Goal: Navigation & Orientation: Go to known website

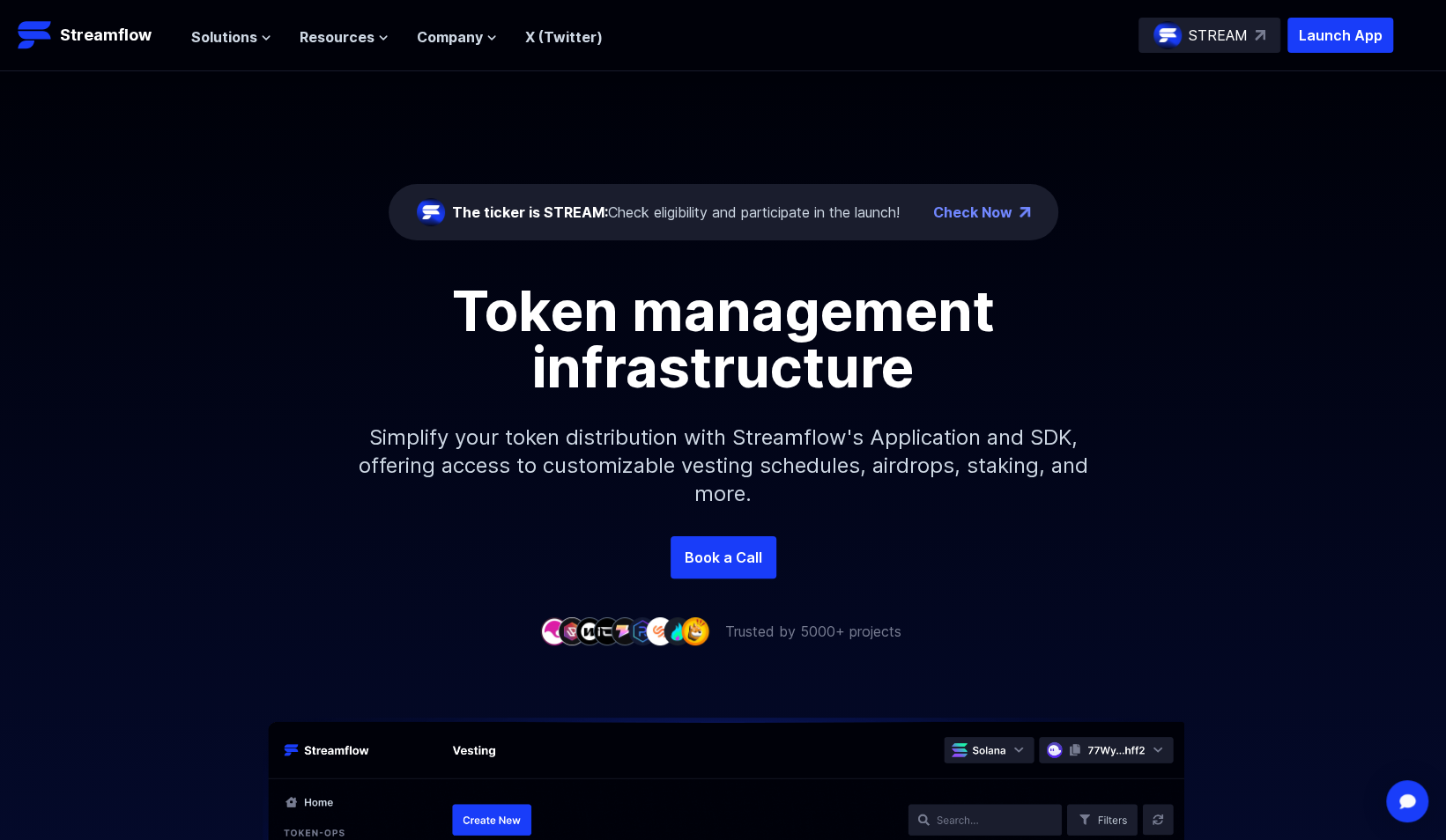
click at [1254, 35] on img at bounding box center [1259, 34] width 11 height 11
click at [1283, 618] on div "The ticker is STREAM: Check eligibility and participate in the launch! Check No…" at bounding box center [723, 357] width 1446 height 571
click at [1252, 37] on div "STREAM" at bounding box center [1209, 35] width 142 height 35
click at [377, 37] on icon at bounding box center [382, 37] width 11 height 11
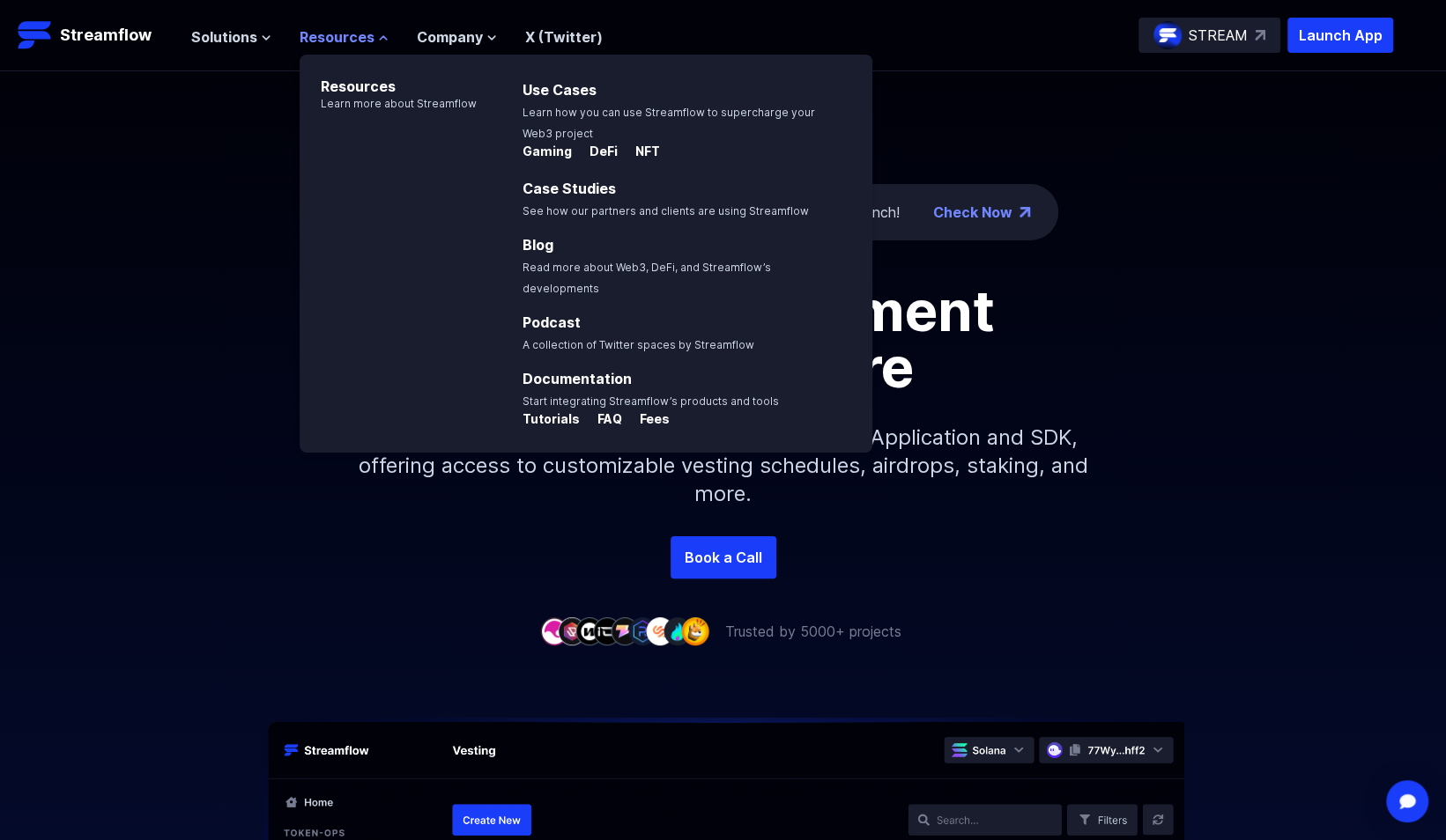
click at [377, 37] on icon at bounding box center [382, 37] width 11 height 11
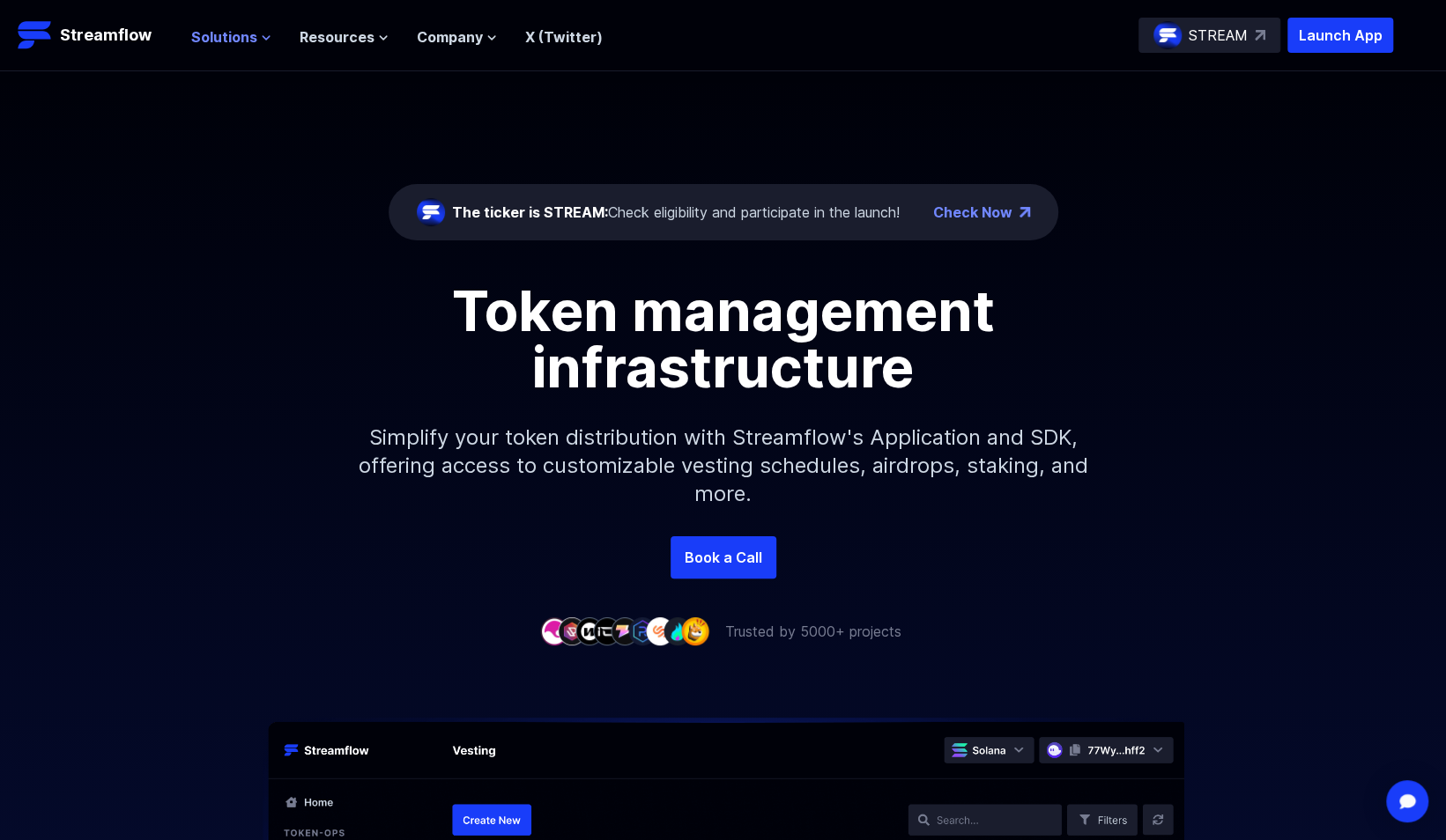
click at [256, 35] on button "Solutions" at bounding box center [231, 37] width 81 height 22
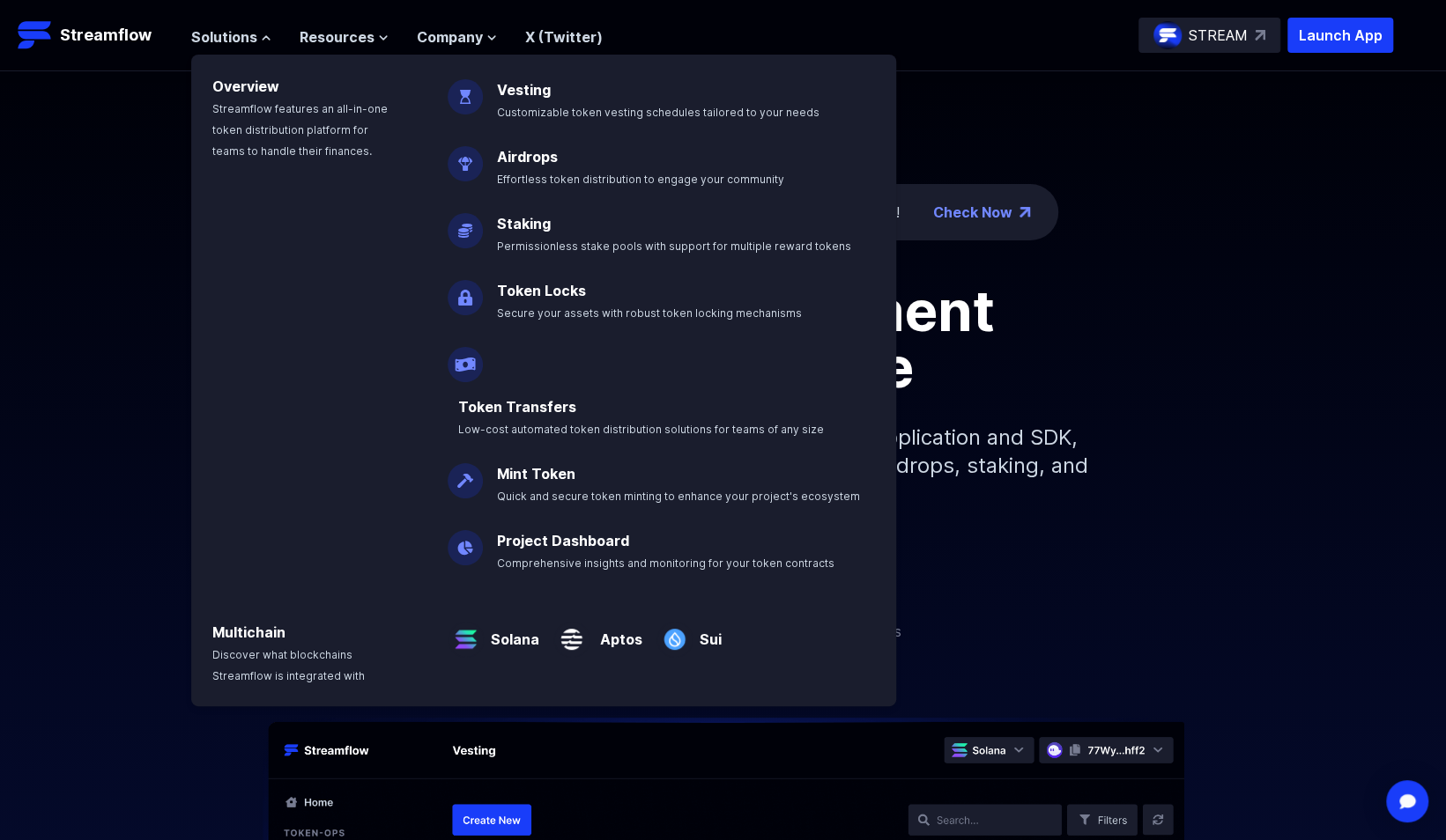
click at [470, 286] on img at bounding box center [465, 291] width 35 height 49
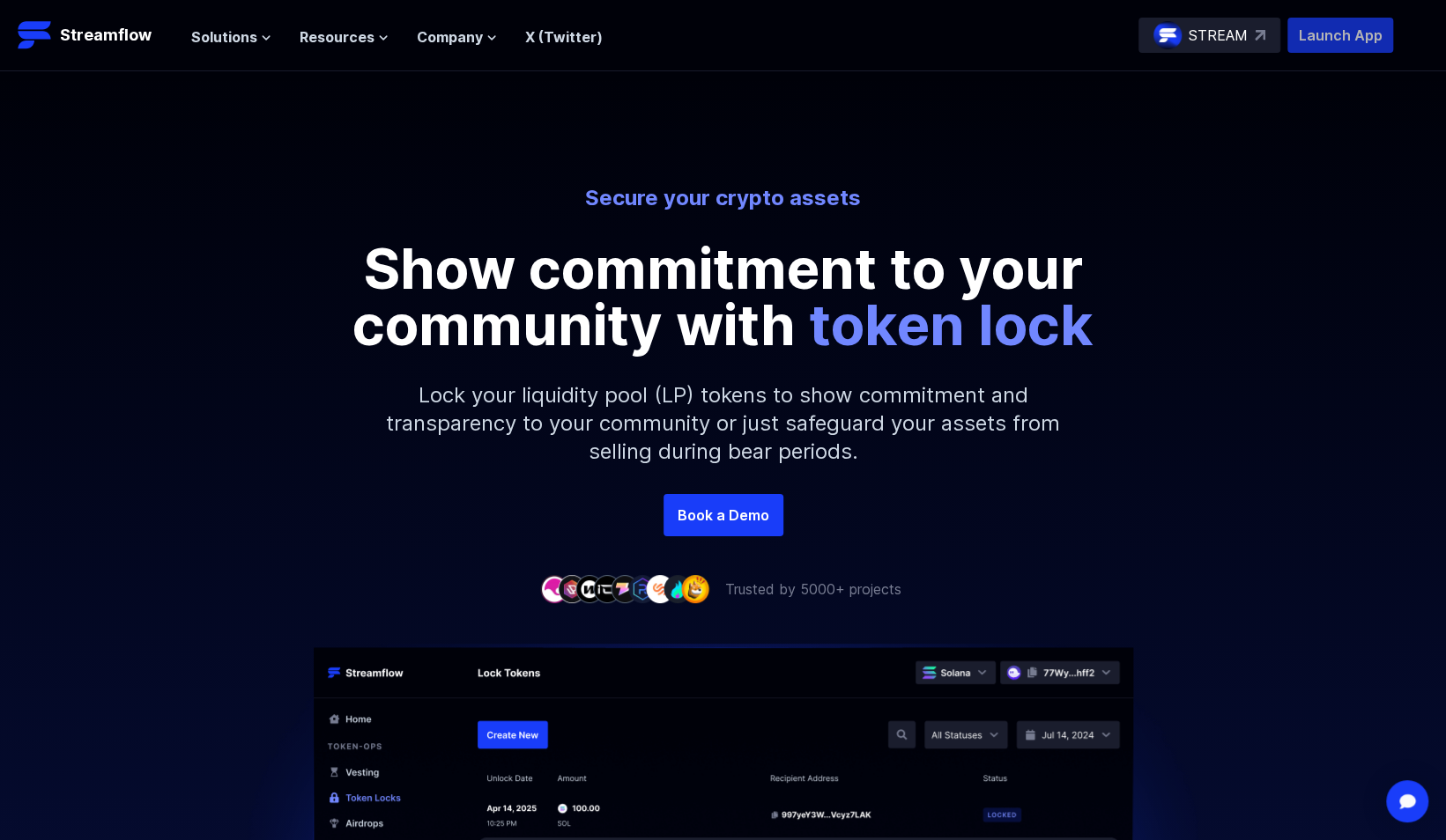
click at [1341, 51] on p "Launch App" at bounding box center [1340, 35] width 106 height 35
